Goal: Task Accomplishment & Management: Manage account settings

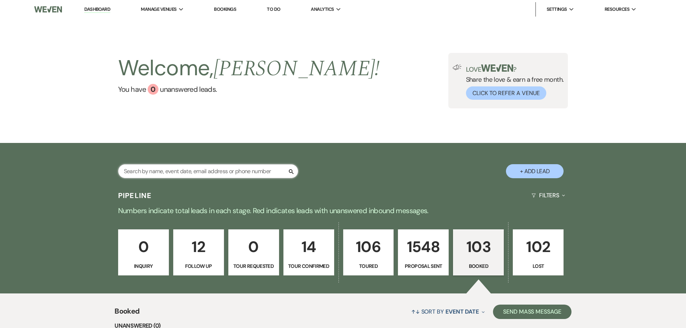
click at [176, 170] on input "text" at bounding box center [208, 171] width 180 height 14
type input "[PERSON_NAME]"
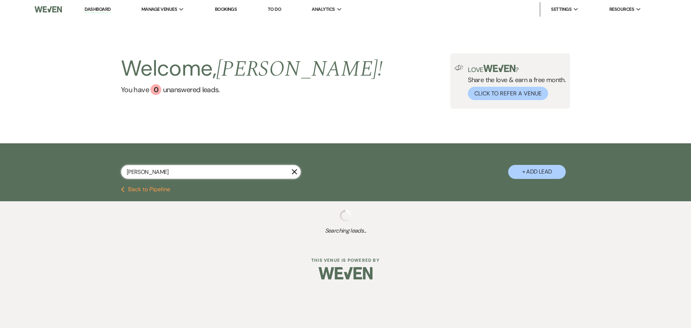
select select "6"
select select "4"
select select "6"
select select "8"
select select "6"
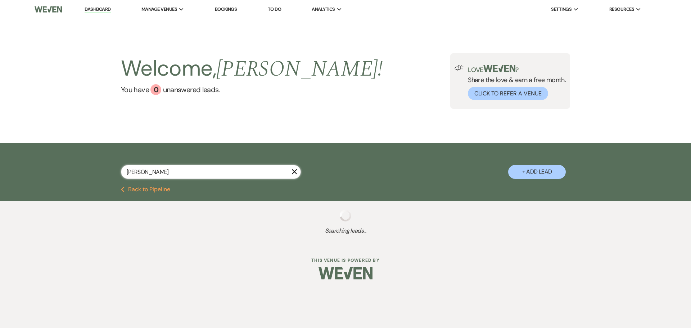
select select "6"
select select "8"
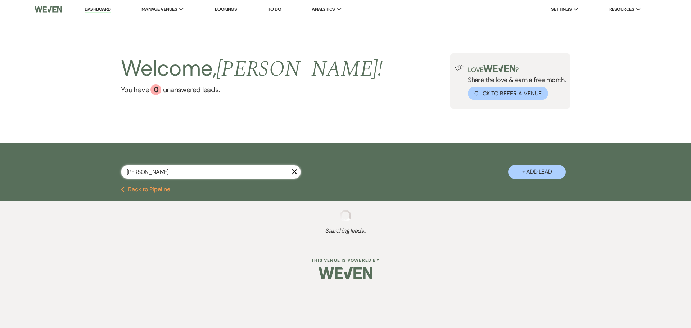
select select "8"
select select "6"
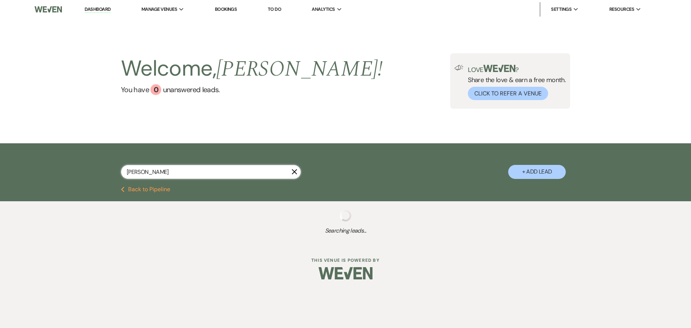
select select "6"
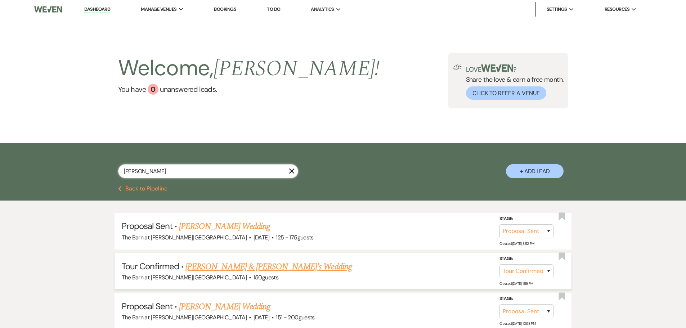
type input "[PERSON_NAME]"
click at [234, 271] on link "[PERSON_NAME] & [PERSON_NAME]'s Wedding" at bounding box center [268, 266] width 166 height 13
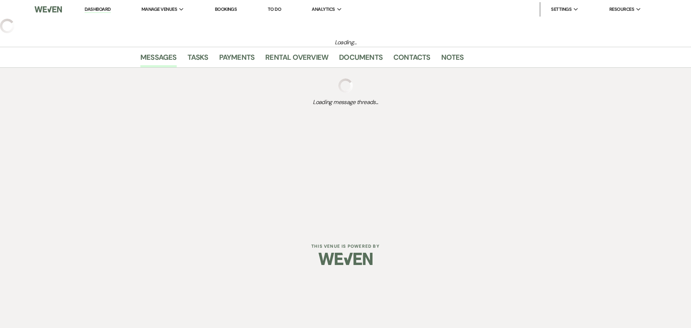
select select "4"
select select "5"
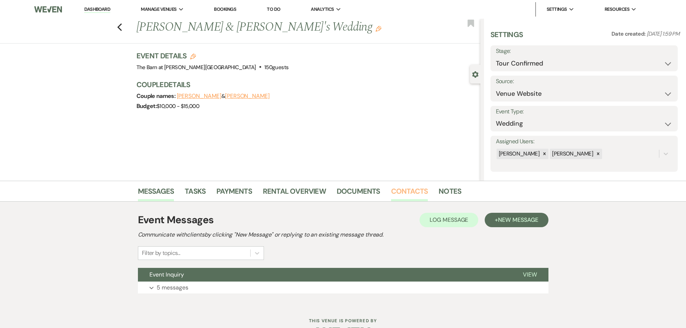
click at [413, 192] on link "Contacts" at bounding box center [409, 193] width 37 height 16
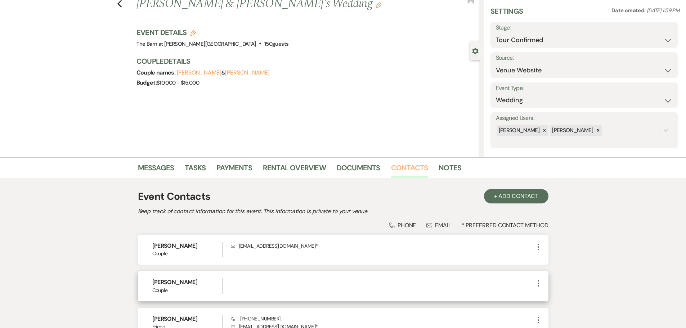
scroll to position [36, 0]
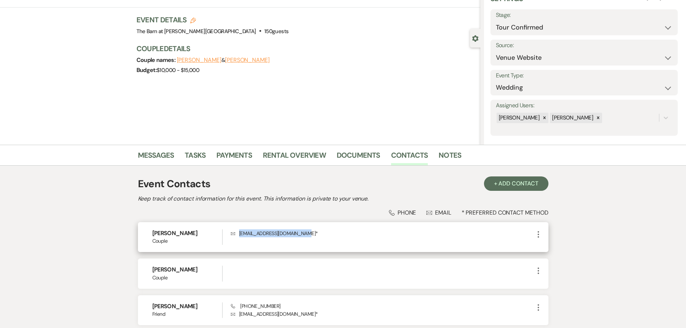
drag, startPoint x: 296, startPoint y: 234, endPoint x: 237, endPoint y: 234, distance: 59.0
click at [237, 234] on p "Envelope [EMAIL_ADDRESS][DOMAIN_NAME] *" at bounding box center [382, 233] width 303 height 8
copy p "[EMAIL_ADDRESS][DOMAIN_NAME]"
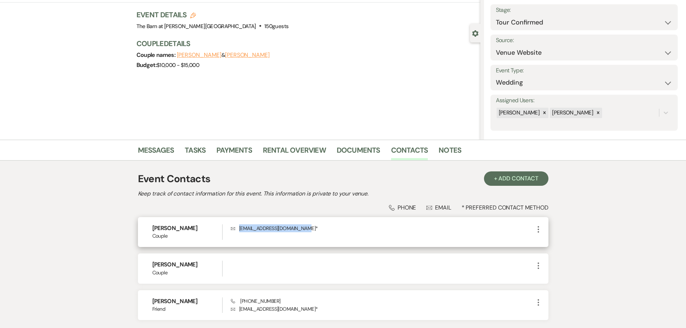
scroll to position [97, 0]
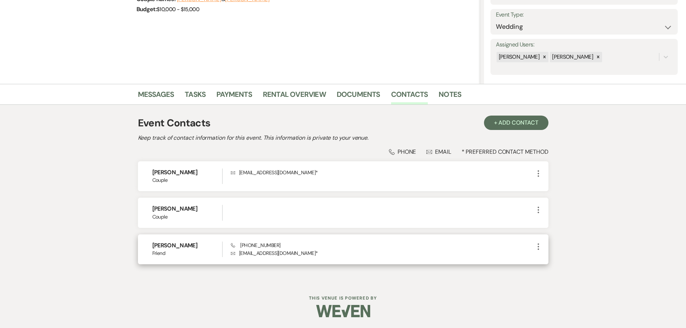
click at [280, 247] on div "Phone [PHONE_NUMBER] Envelope [EMAIL_ADDRESS][DOMAIN_NAME] *" at bounding box center [382, 249] width 303 height 15
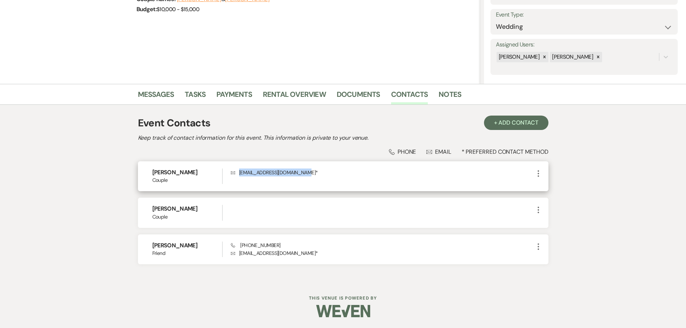
drag, startPoint x: 297, startPoint y: 174, endPoint x: 239, endPoint y: 174, distance: 58.0
click at [239, 174] on p "Envelope [EMAIL_ADDRESS][DOMAIN_NAME] *" at bounding box center [382, 173] width 303 height 8
copy p "[EMAIL_ADDRESS][DOMAIN_NAME]"
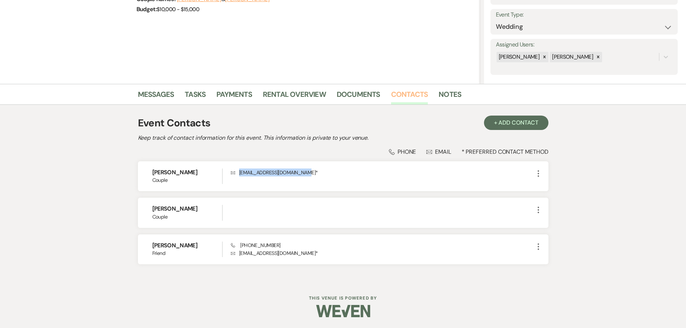
click at [400, 95] on link "Contacts" at bounding box center [409, 97] width 37 height 16
click at [152, 97] on link "Messages" at bounding box center [156, 97] width 36 height 16
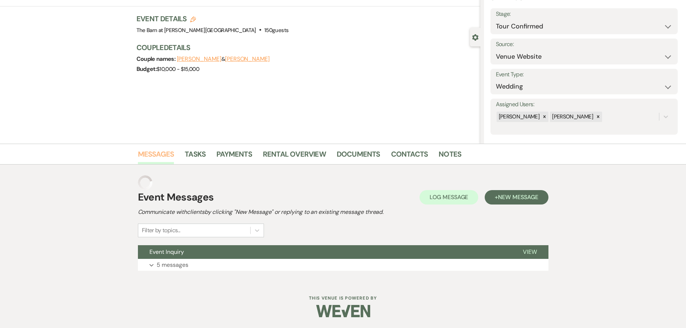
scroll to position [23, 0]
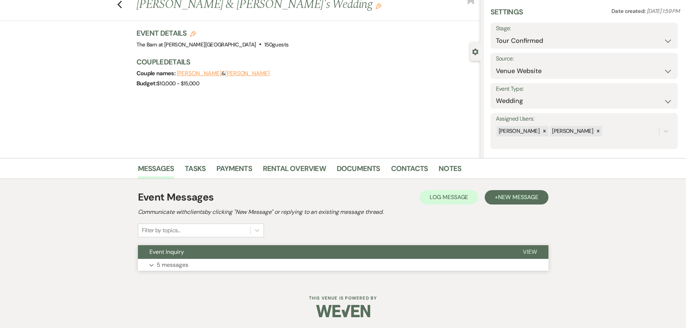
click at [177, 261] on p "5 messages" at bounding box center [173, 264] width 32 height 9
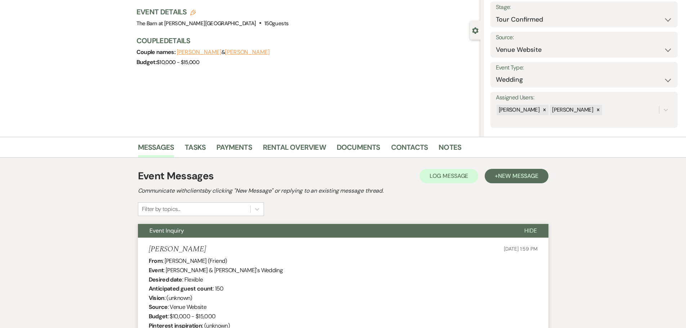
scroll to position [0, 0]
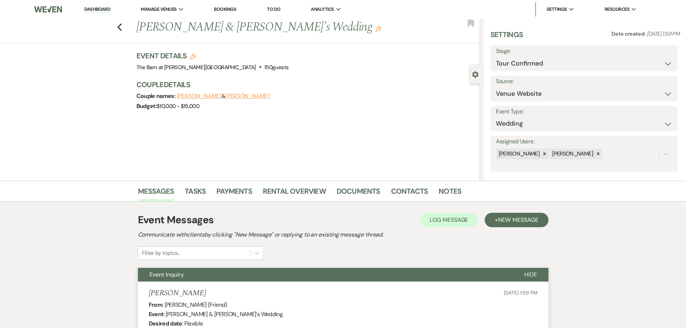
click at [105, 9] on link "Dashboard" at bounding box center [97, 9] width 26 height 7
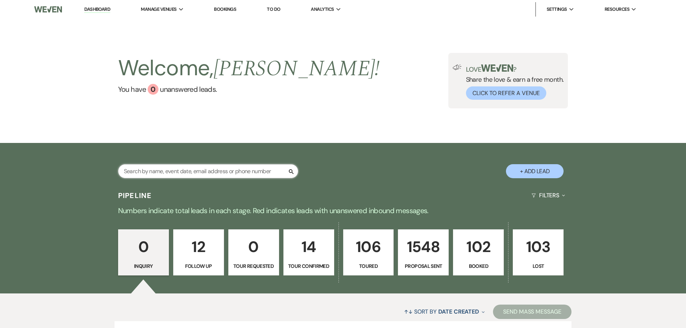
click at [239, 170] on input "text" at bounding box center [208, 171] width 180 height 14
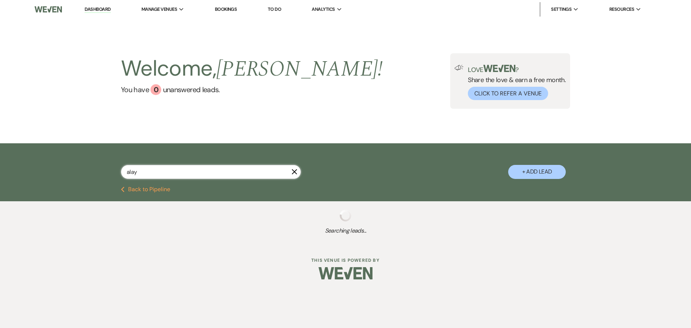
type input "alayn"
select select "6"
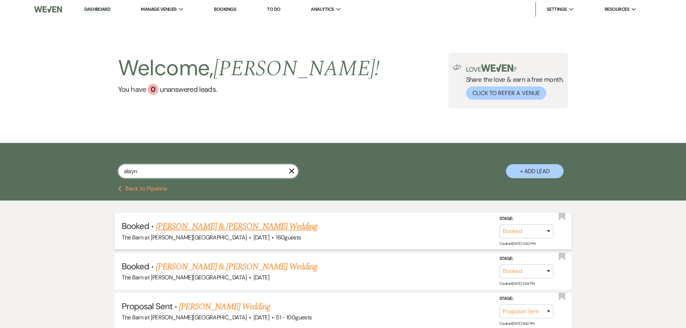
type input "alayn"
click at [233, 229] on link "[PERSON_NAME] & [PERSON_NAME] Wedding" at bounding box center [236, 226] width 161 height 13
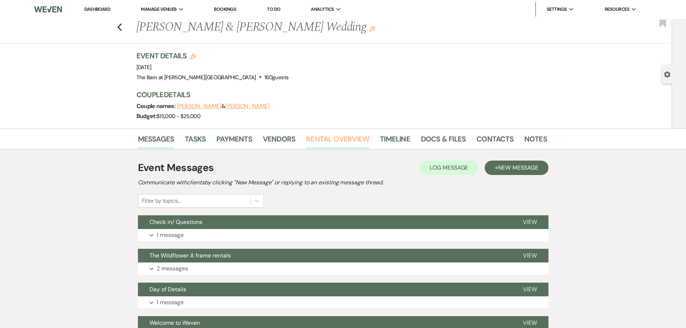
click at [343, 148] on link "Rental Overview" at bounding box center [337, 141] width 63 height 16
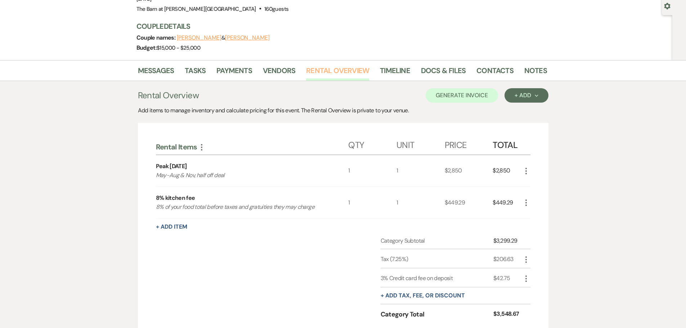
scroll to position [14, 0]
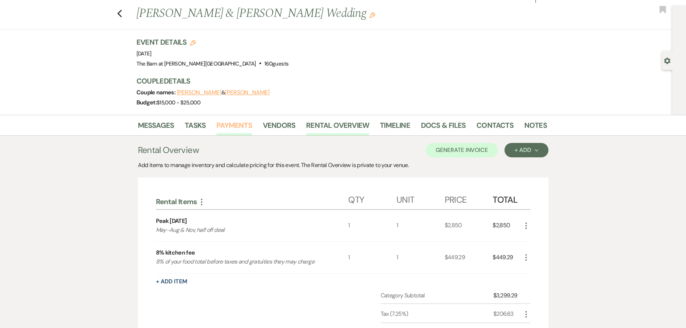
click at [237, 121] on link "Payments" at bounding box center [234, 128] width 36 height 16
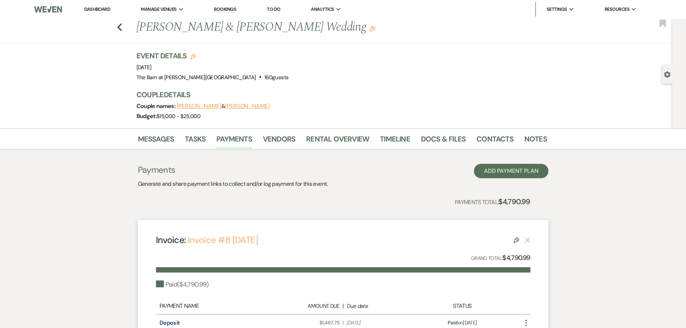
click at [220, 243] on link "Invoice #8 [DATE]" at bounding box center [223, 240] width 70 height 12
click at [101, 5] on li "Dashboard" at bounding box center [97, 9] width 33 height 14
click at [101, 7] on link "Dashboard" at bounding box center [97, 9] width 26 height 6
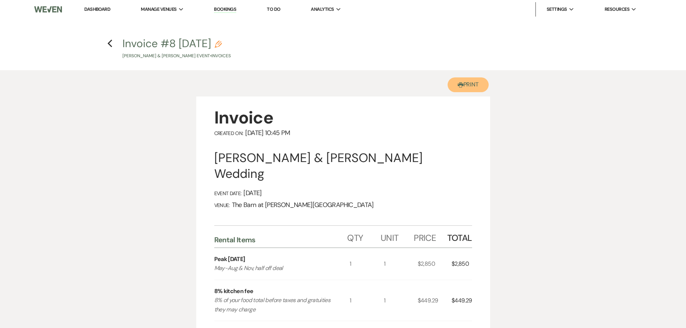
drag, startPoint x: 462, startPoint y: 82, endPoint x: 533, endPoint y: 287, distance: 217.3
click at [462, 83] on button "Printer Print" at bounding box center [468, 84] width 41 height 15
click at [95, 6] on link "Dashboard" at bounding box center [97, 9] width 26 height 6
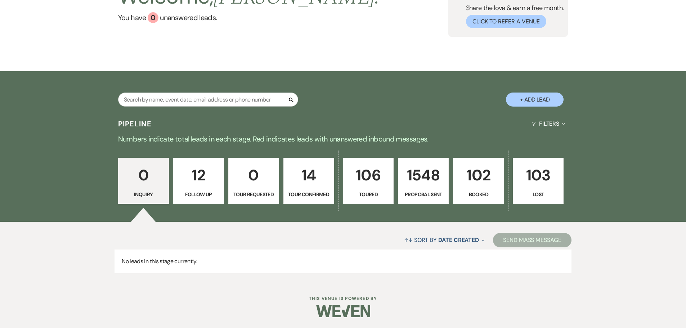
click at [199, 177] on p "12" at bounding box center [198, 175] width 41 height 24
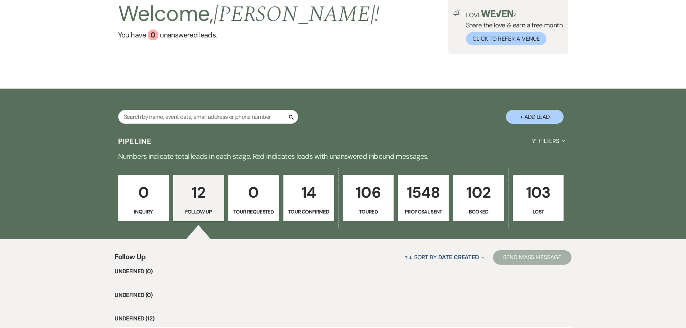
scroll to position [72, 0]
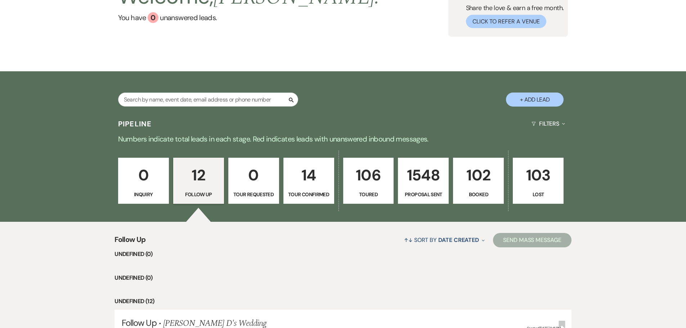
select select "9"
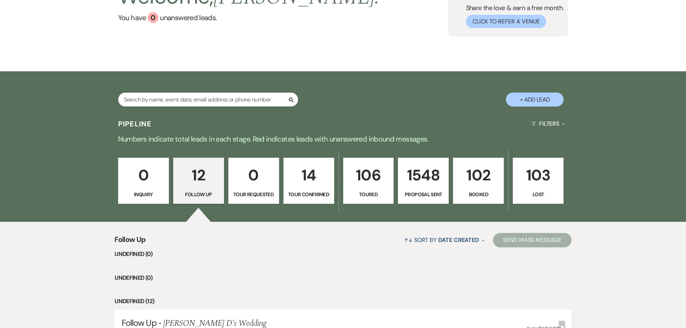
select select "9"
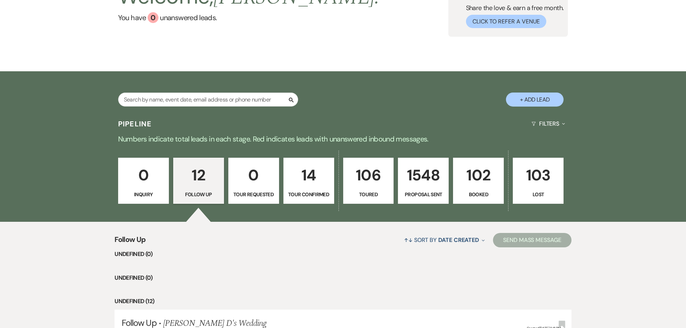
select select "9"
click at [466, 187] on p "102" at bounding box center [478, 175] width 41 height 24
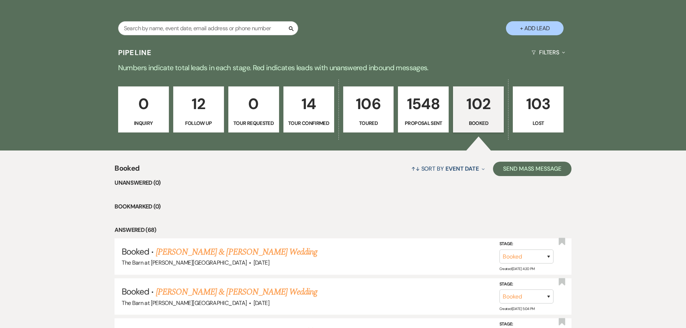
scroll to position [288, 0]
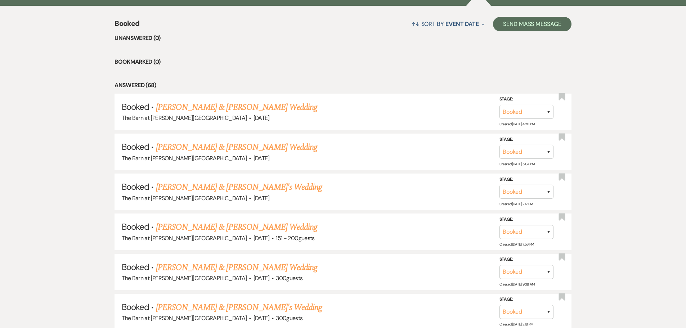
drag, startPoint x: 228, startPoint y: 110, endPoint x: 224, endPoint y: 123, distance: 13.9
click at [228, 110] on link "[PERSON_NAME] & [PERSON_NAME] Wedding" at bounding box center [236, 107] width 161 height 13
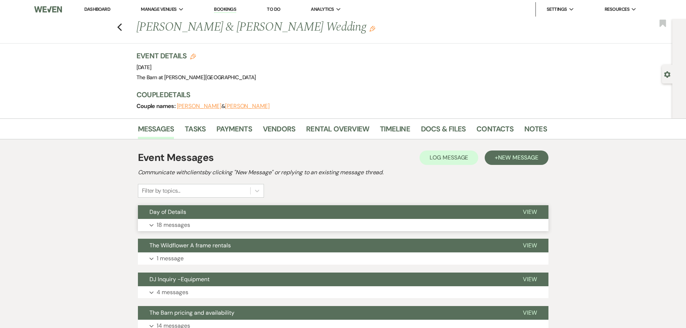
click at [177, 229] on p "18 messages" at bounding box center [173, 224] width 33 height 9
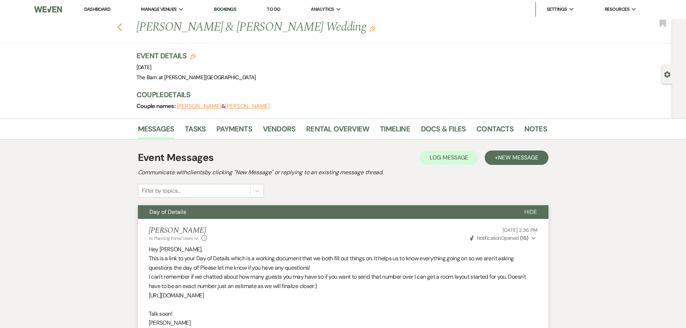
click at [121, 26] on icon "Previous" at bounding box center [119, 27] width 5 height 9
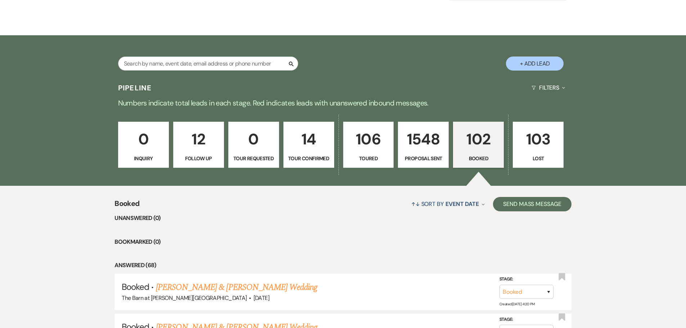
click at [149, 153] on link "0 Inquiry" at bounding box center [143, 145] width 51 height 46
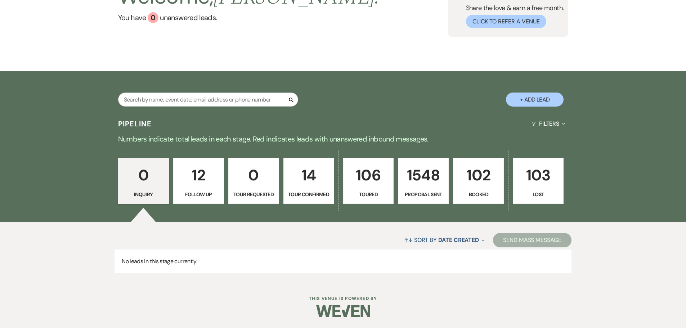
click at [197, 175] on p "12" at bounding box center [198, 175] width 41 height 24
select select "9"
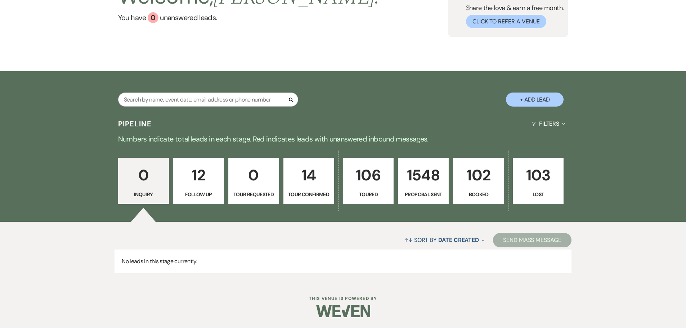
select select "9"
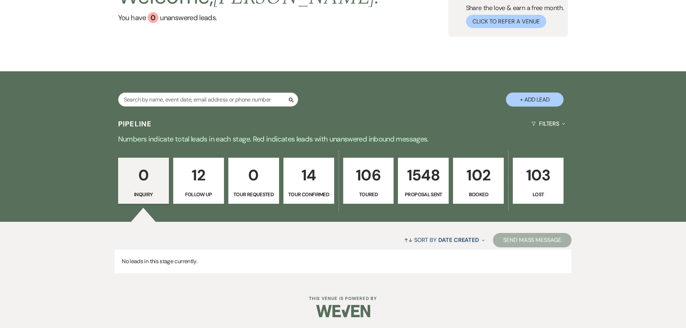
select select "9"
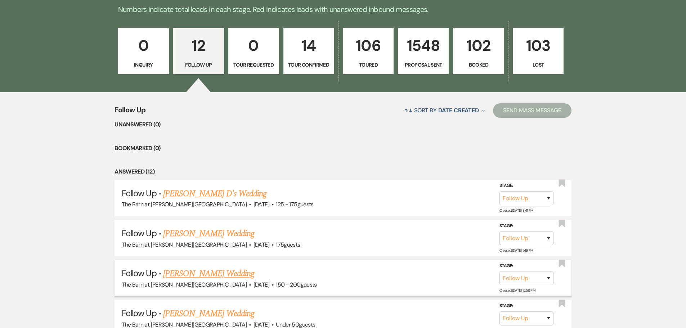
scroll to position [216, 0]
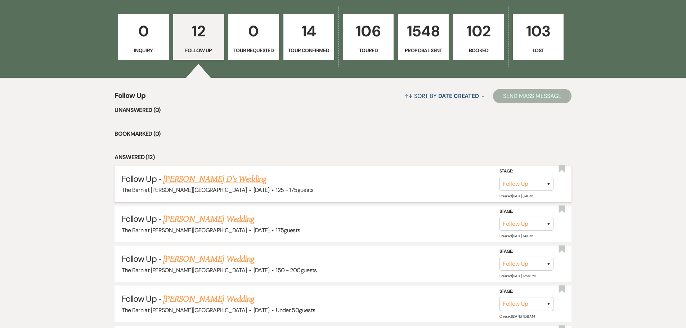
click at [197, 184] on link "Sarah D's Wedding" at bounding box center [214, 179] width 103 height 13
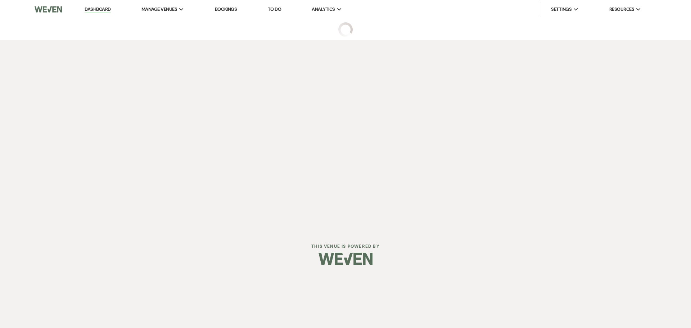
select select "9"
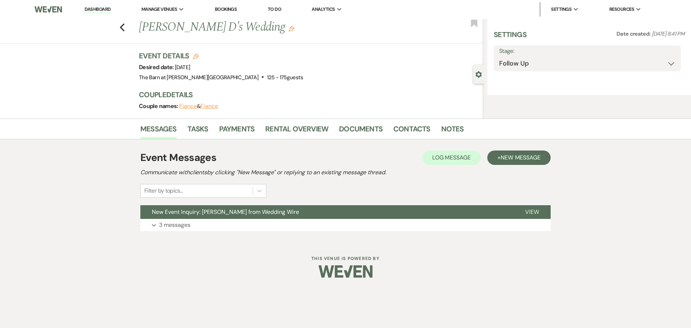
select select "3"
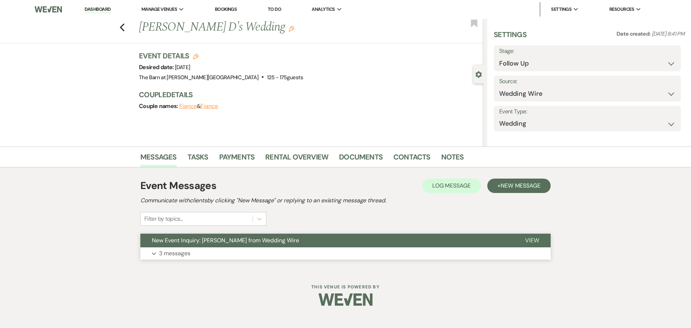
click at [193, 246] on button "New Event Inquiry: Sarah D from Wedding Wire" at bounding box center [326, 241] width 373 height 14
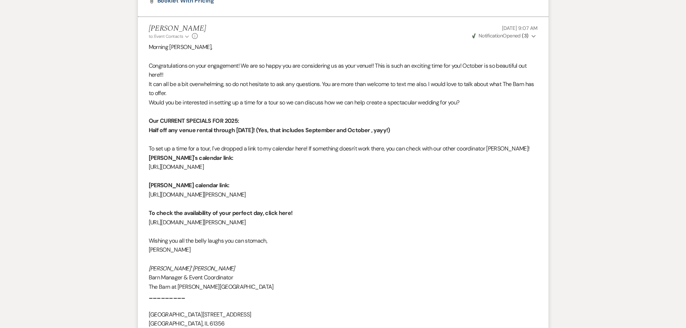
scroll to position [864, 0]
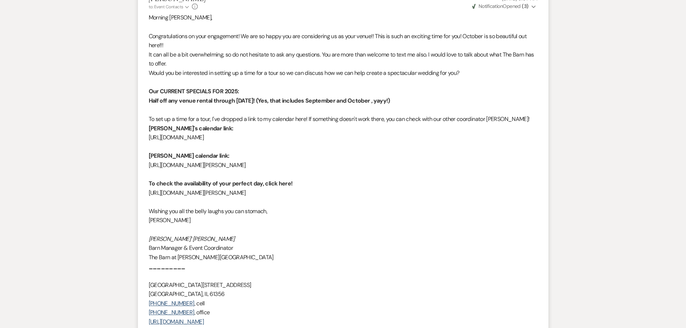
drag, startPoint x: 256, startPoint y: 140, endPoint x: 148, endPoint y: 140, distance: 108.7
click at [148, 140] on li "Lindsay Funderberg to: Event Contacts Expand Info Aug 13, 2025, 9:07 AM Weven C…" at bounding box center [343, 211] width 410 height 448
copy p "[URL][DOMAIN_NAME]"
